Goal: Obtain resource: Download file/media

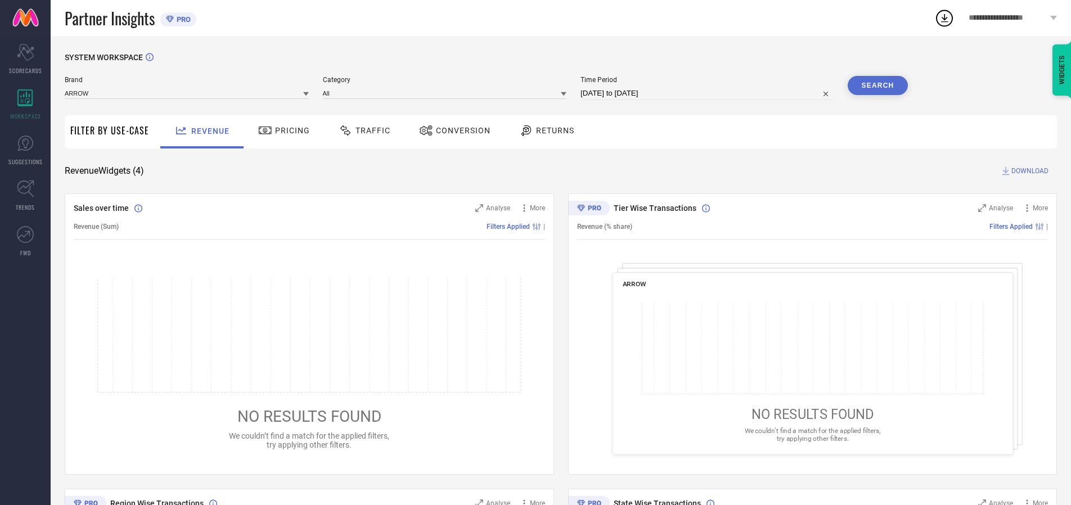
click at [362, 130] on span "Traffic" at bounding box center [372, 130] width 35 height 9
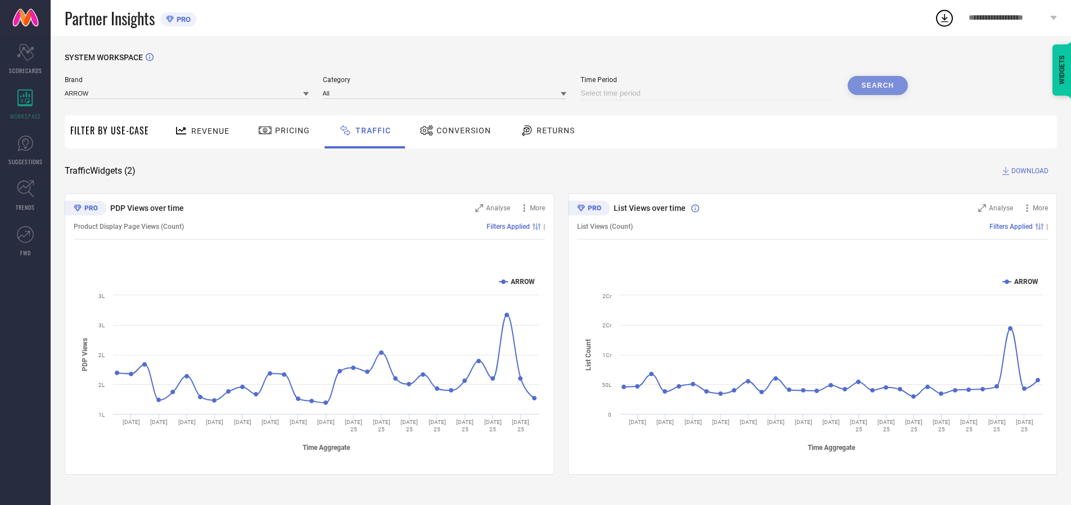
click at [709, 93] on input at bounding box center [706, 93] width 253 height 13
select select "7"
select select "2025"
select select "8"
select select "2025"
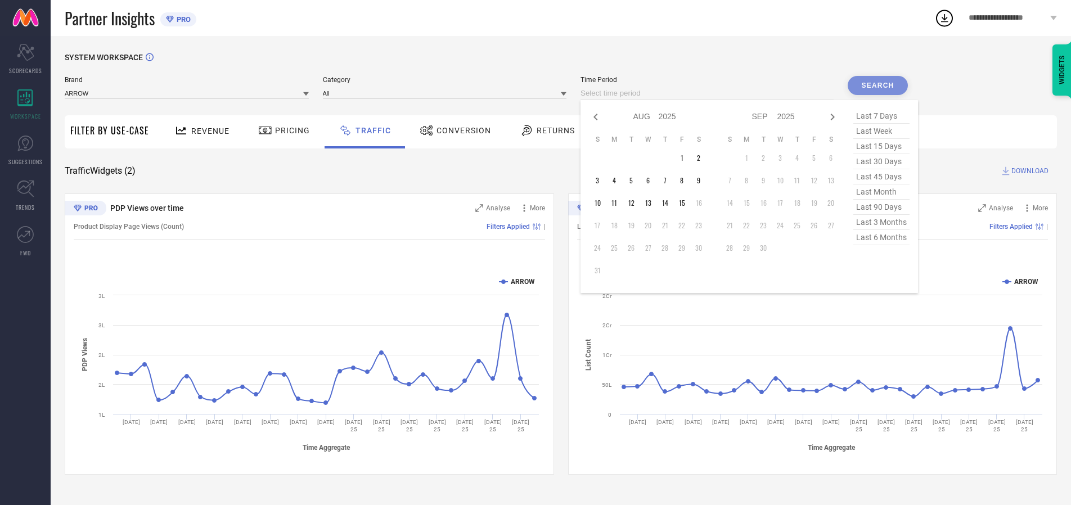
click at [685, 203] on td "15" at bounding box center [681, 203] width 17 height 17
type input "[DATE] to [DATE]"
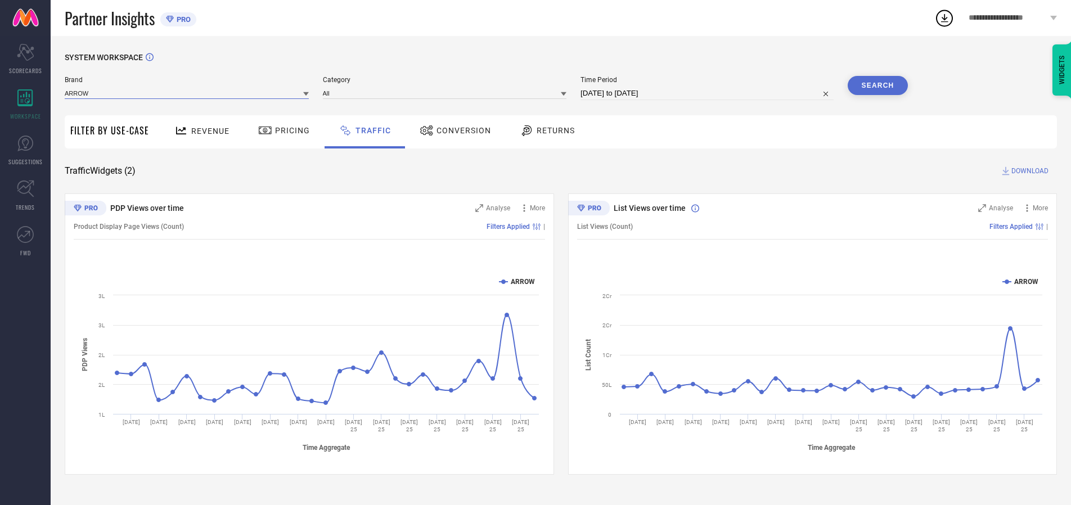
click at [187, 93] on input at bounding box center [187, 93] width 244 height 12
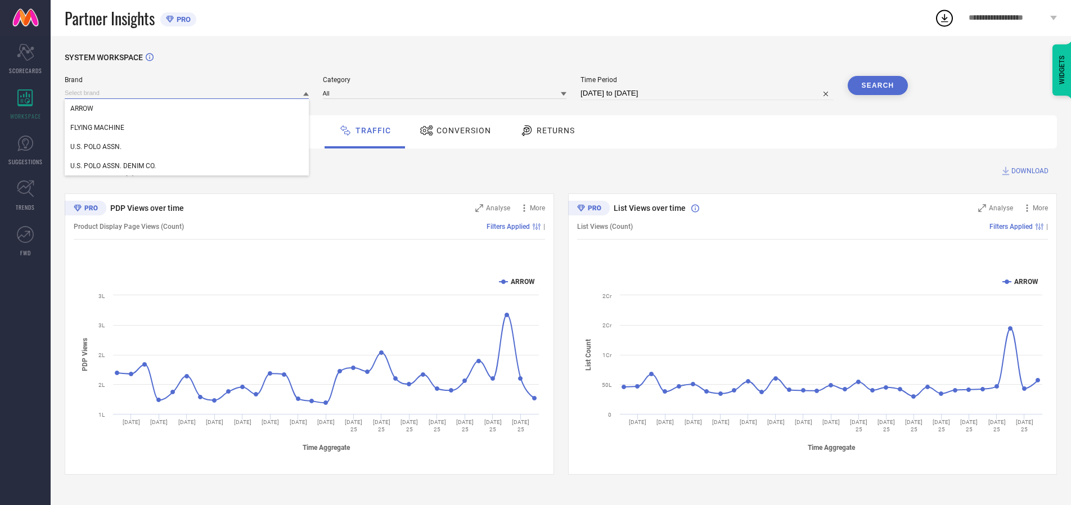
click at [187, 93] on input at bounding box center [187, 93] width 244 height 12
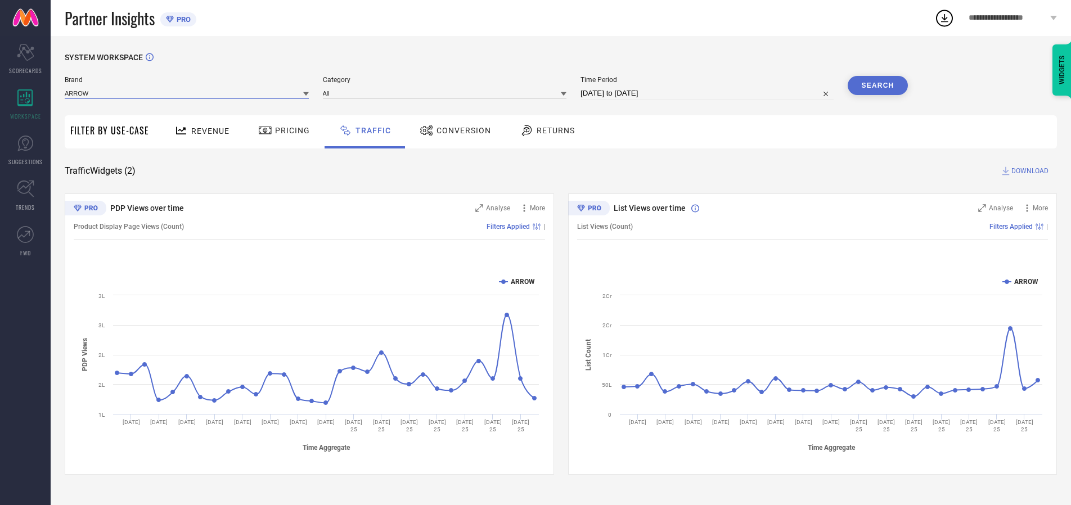
click at [187, 93] on input at bounding box center [187, 93] width 244 height 12
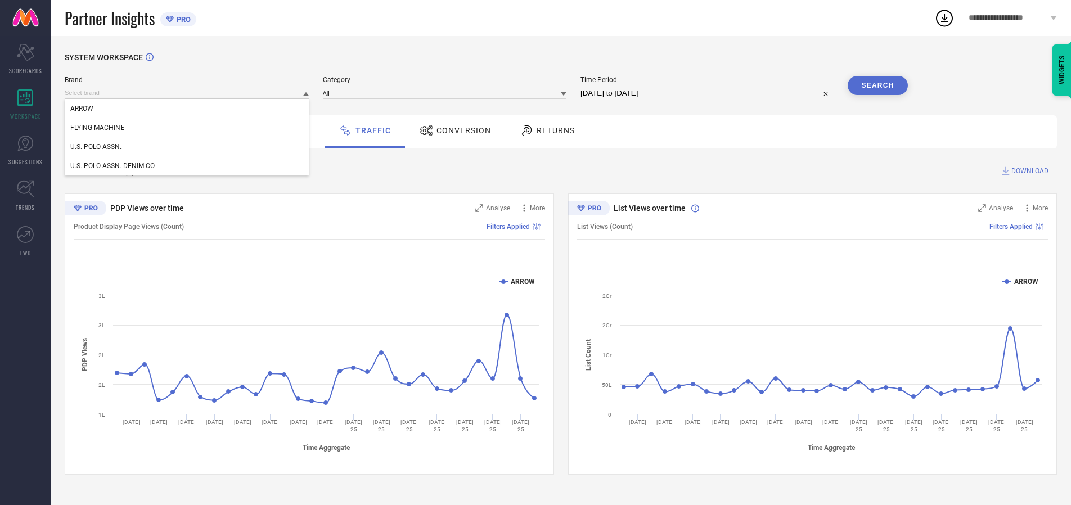
click at [187, 147] on div "U.S. POLO ASSN." at bounding box center [187, 146] width 244 height 19
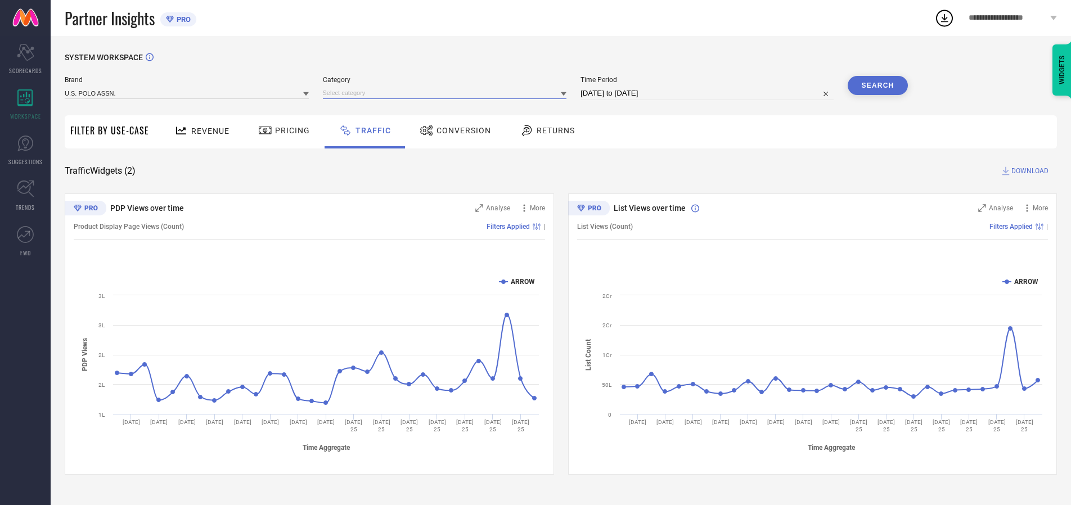
click at [447, 93] on input at bounding box center [445, 93] width 244 height 12
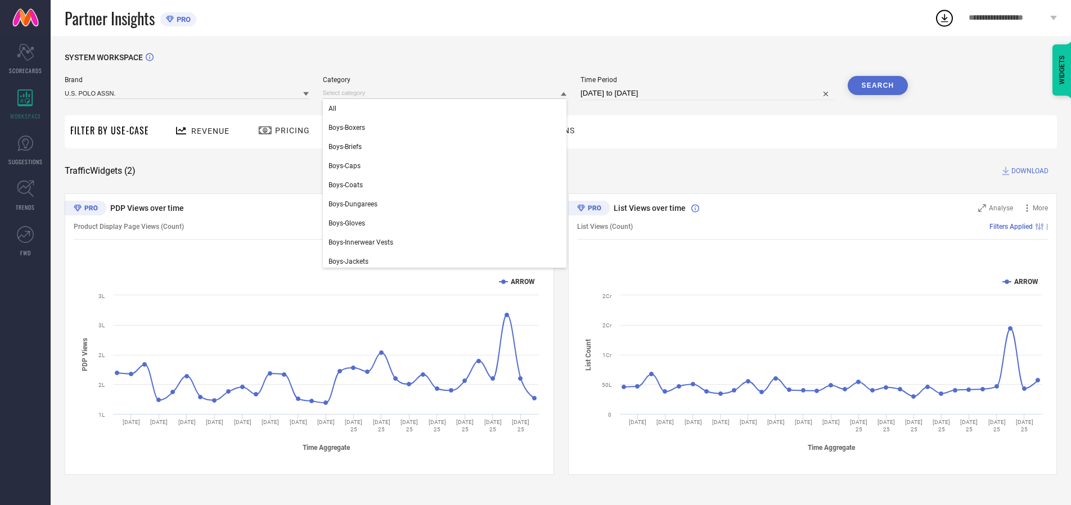
click at [447, 109] on div "All" at bounding box center [445, 108] width 244 height 19
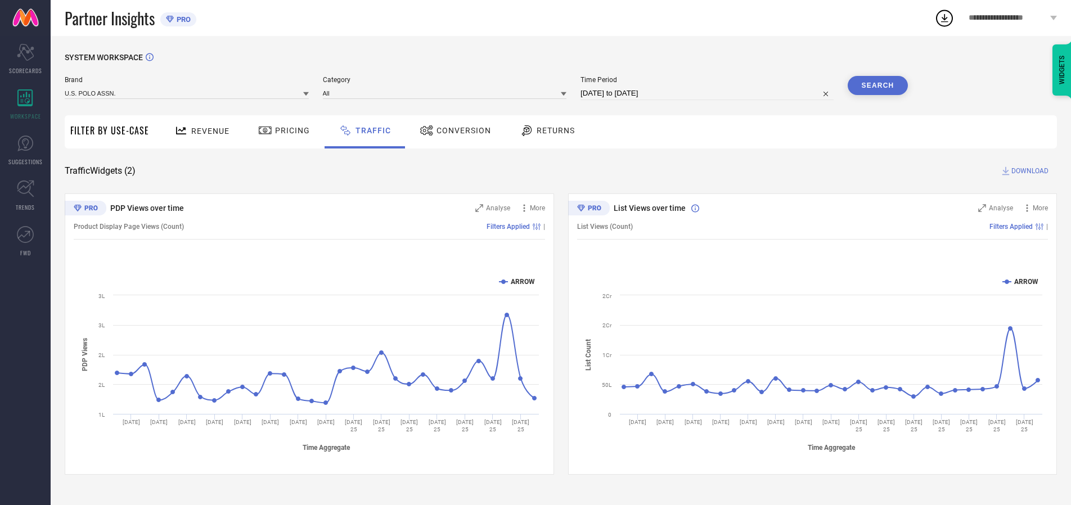
click at [877, 85] on button "Search" at bounding box center [878, 85] width 61 height 19
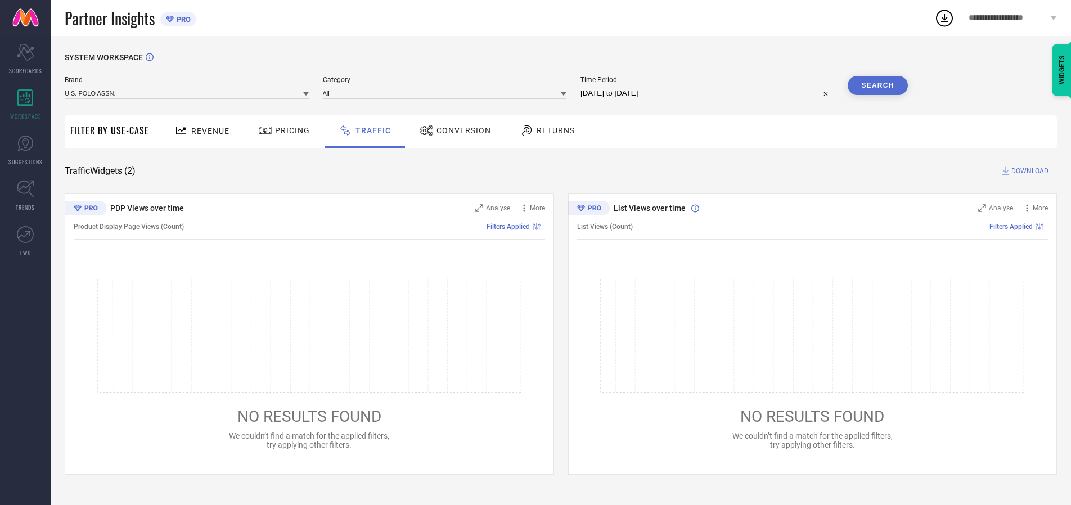
click at [1028, 171] on span "DOWNLOAD" at bounding box center [1029, 170] width 37 height 11
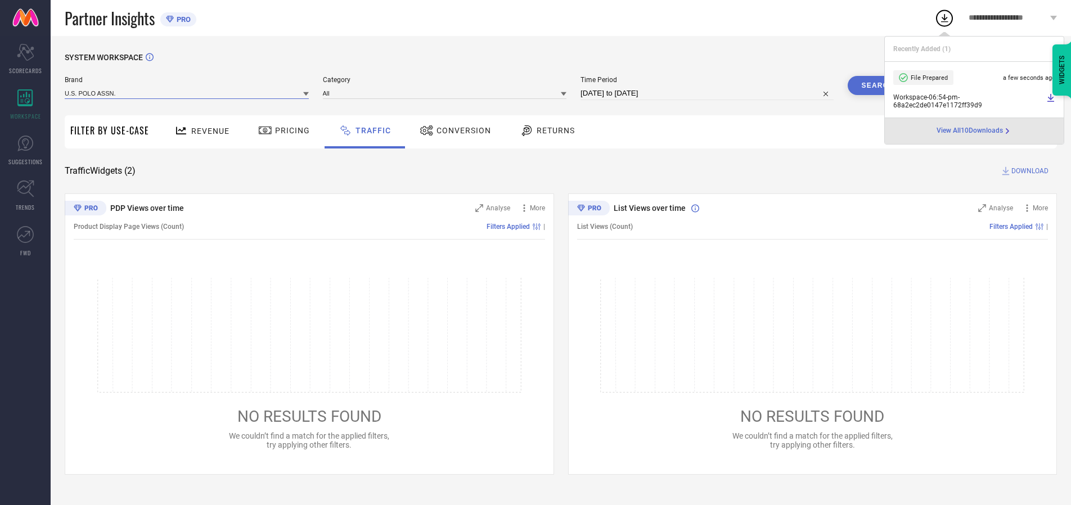
click at [187, 93] on input at bounding box center [187, 93] width 244 height 12
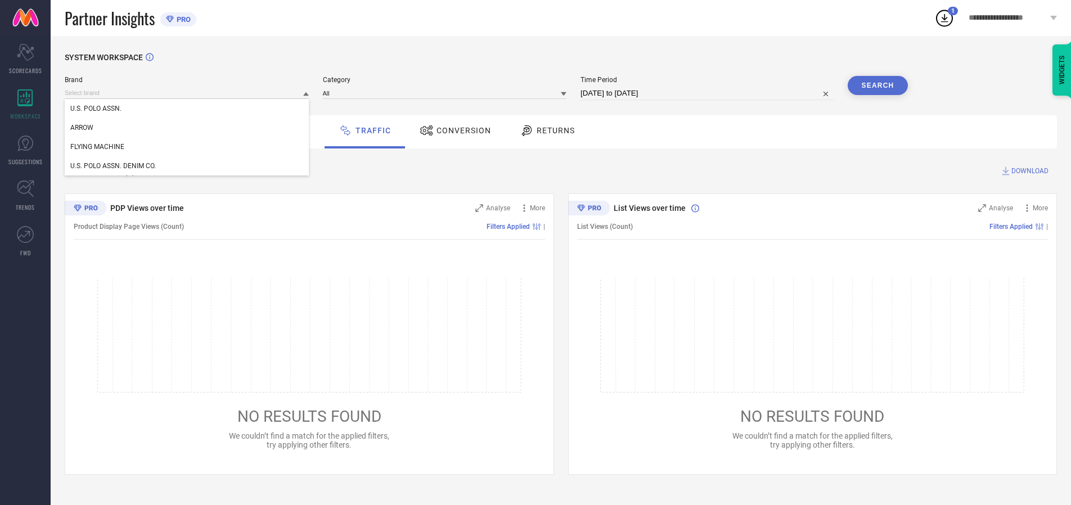
click at [187, 166] on div "U.S. POLO ASSN. DENIM CO." at bounding box center [187, 165] width 244 height 19
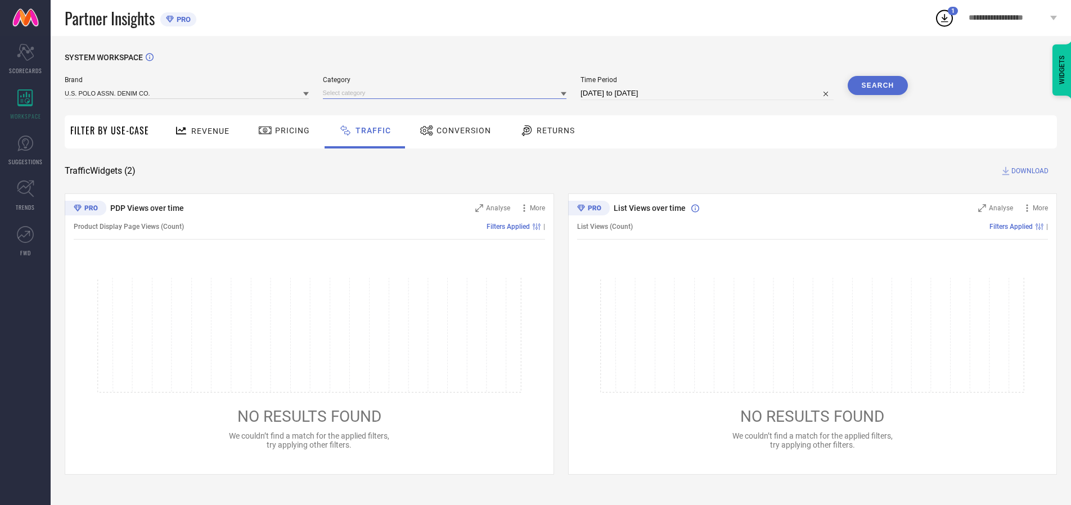
click at [447, 93] on input at bounding box center [445, 93] width 244 height 12
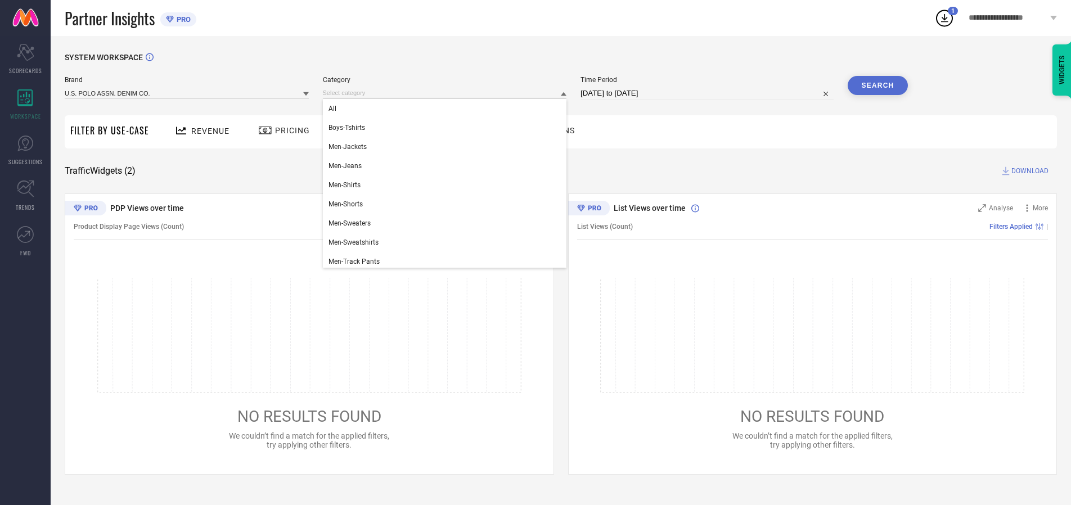
click at [447, 109] on div "All" at bounding box center [445, 108] width 244 height 19
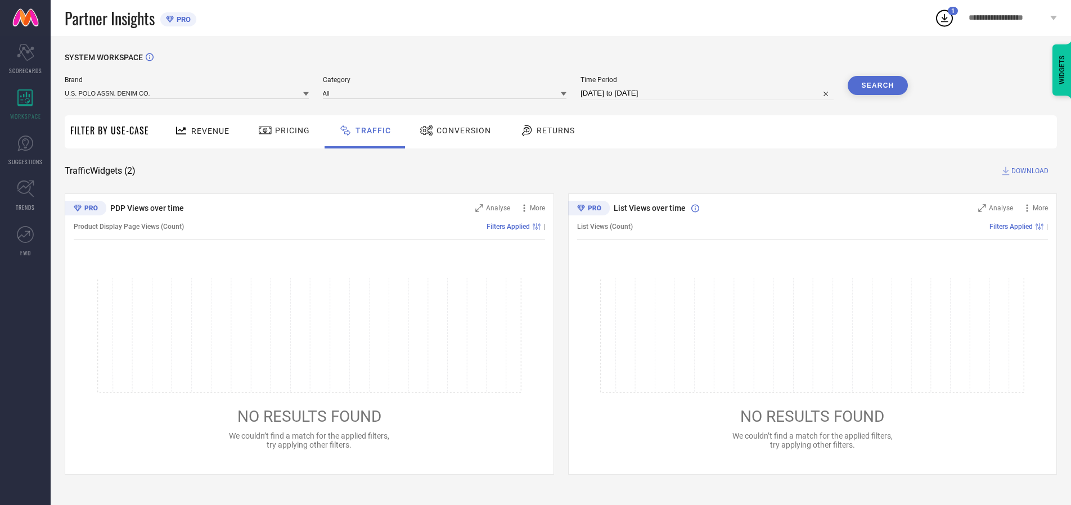
click at [877, 85] on button "Search" at bounding box center [878, 85] width 61 height 19
click at [1028, 171] on span "DOWNLOAD" at bounding box center [1029, 170] width 37 height 11
